Goal: Task Accomplishment & Management: Manage account settings

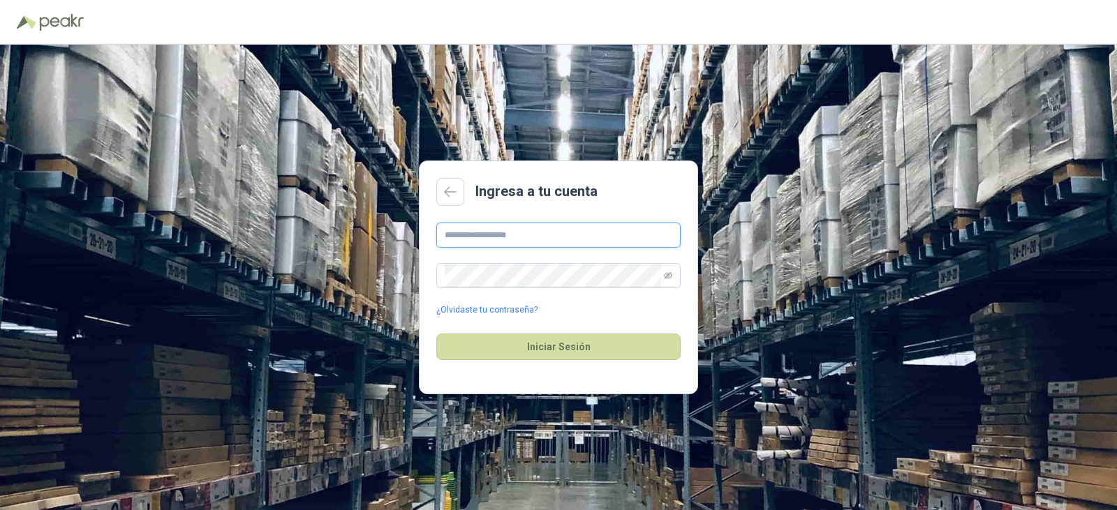
click at [510, 236] on input "text" at bounding box center [558, 235] width 244 height 25
type input "**********"
click at [667, 277] on icon "eye-invisible" at bounding box center [668, 276] width 8 height 8
click at [436, 334] on button "Iniciar Sesión" at bounding box center [558, 347] width 244 height 27
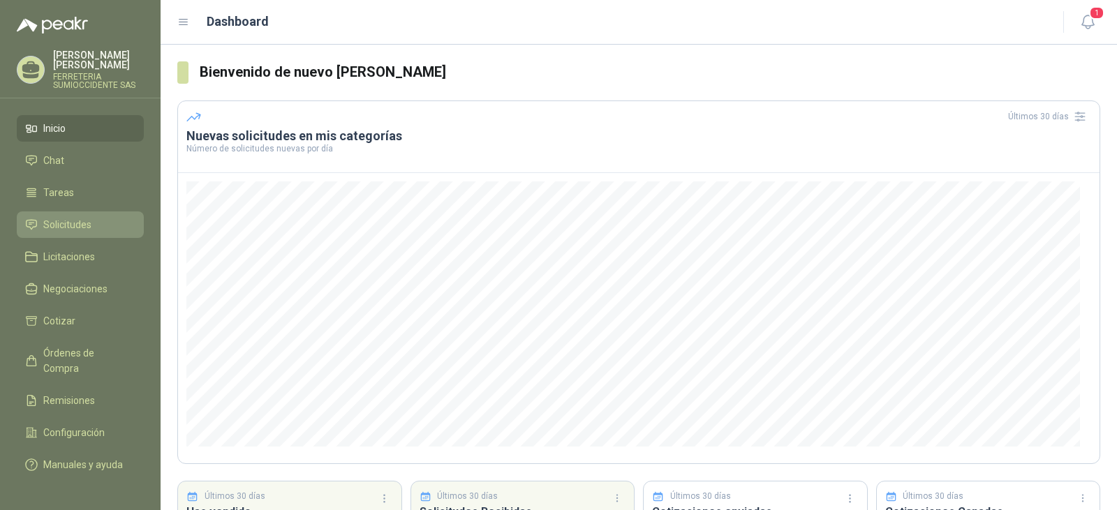
click at [46, 225] on span "Solicitudes" at bounding box center [67, 224] width 48 height 15
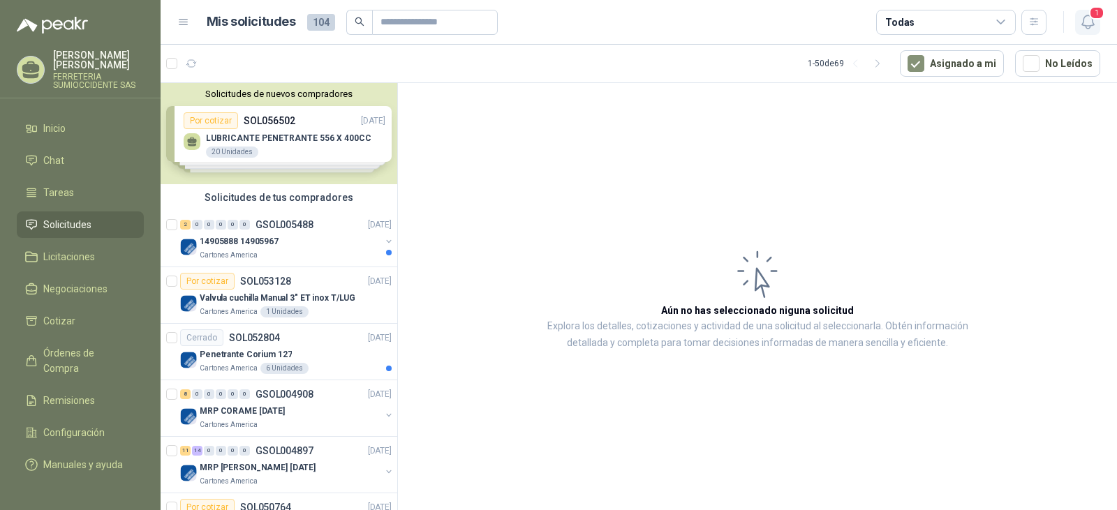
click at [1088, 17] on icon "button" at bounding box center [1087, 21] width 17 height 17
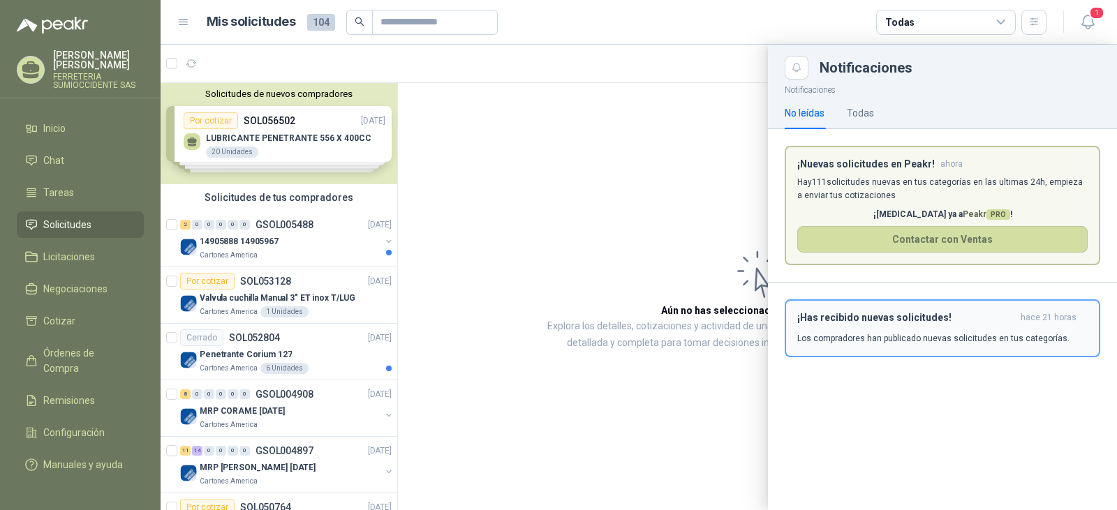
click at [812, 332] on div "¡Has recibido nuevas solicitudes! hace 21 horas Los compradores han publicado n…" at bounding box center [942, 328] width 290 height 33
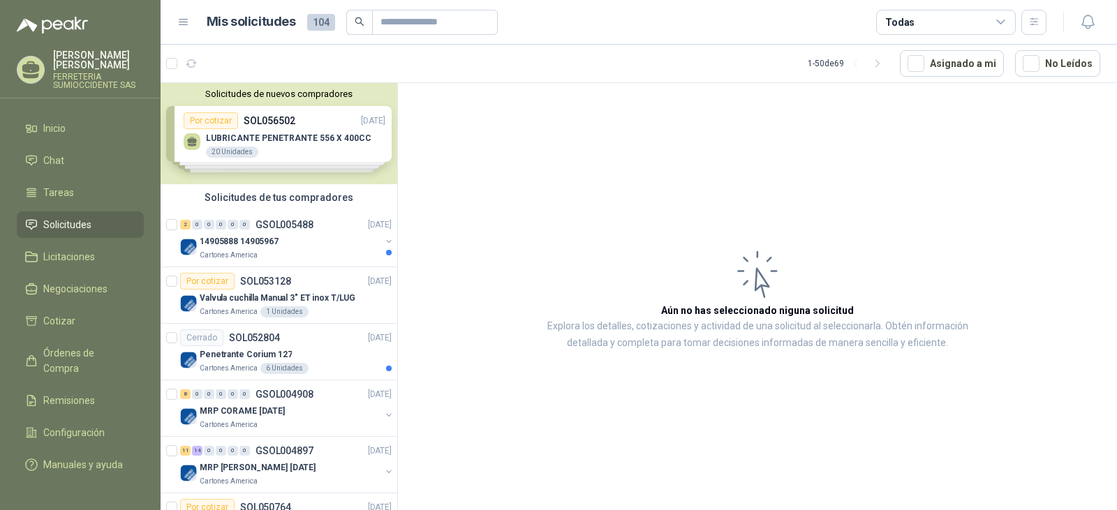
drag, startPoint x: 75, startPoint y: 59, endPoint x: 136, endPoint y: 33, distance: 66.3
click at [136, 33] on div at bounding box center [80, 17] width 161 height 34
click at [98, 53] on p "[PERSON_NAME]" at bounding box center [98, 60] width 91 height 20
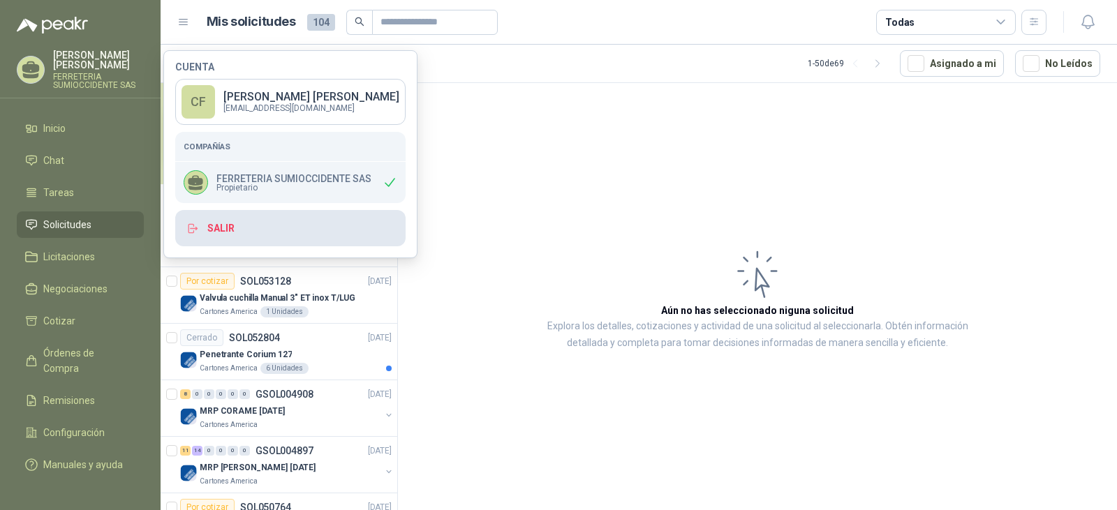
click at [221, 227] on button "Salir" at bounding box center [290, 228] width 230 height 36
